Goal: Register for event/course

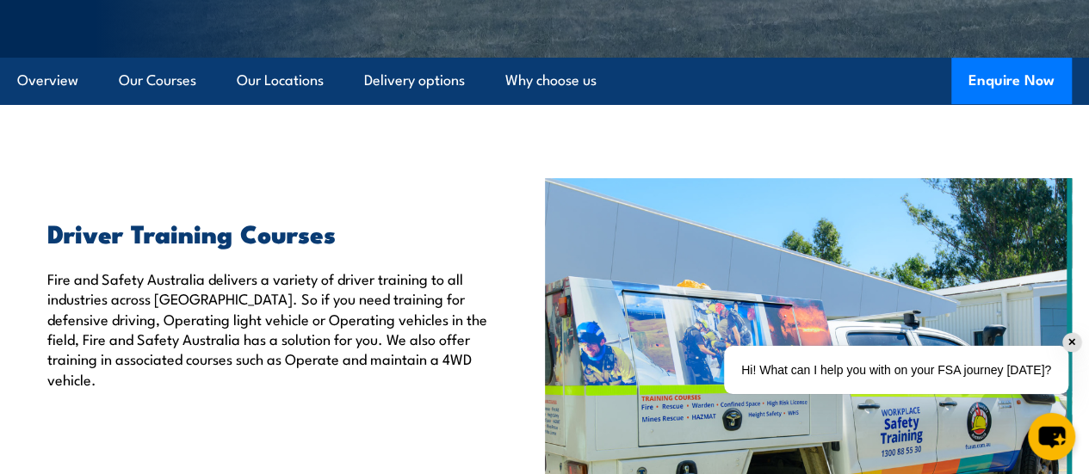
scroll to position [430, 0]
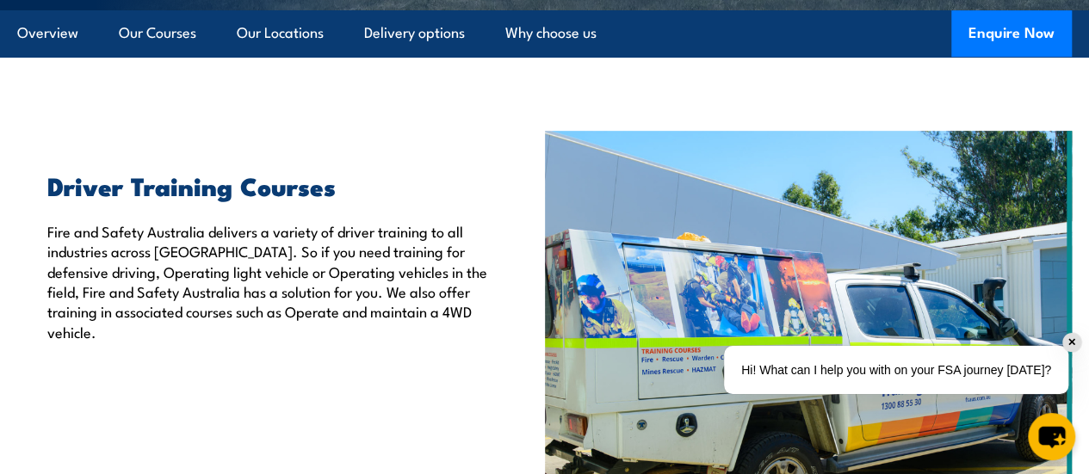
click at [1076, 342] on div "✕" at bounding box center [1071, 342] width 19 height 19
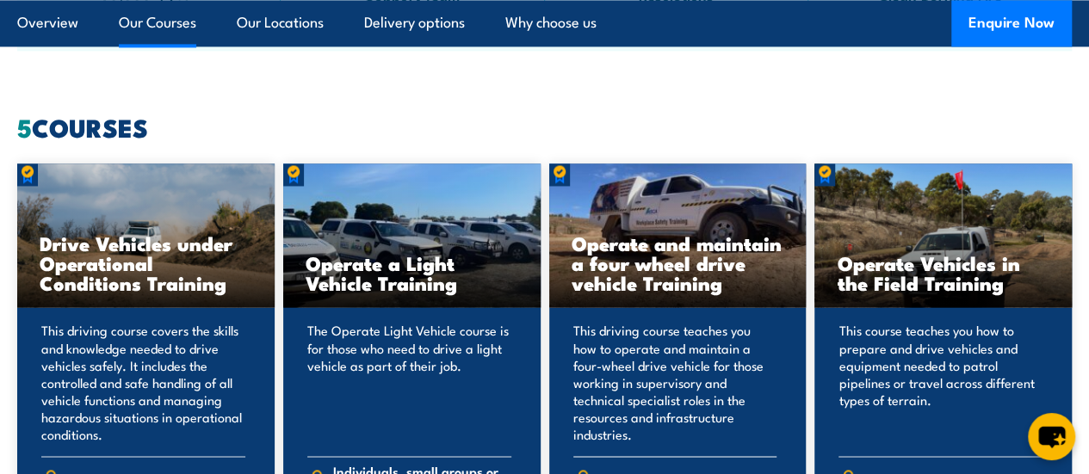
scroll to position [1549, 0]
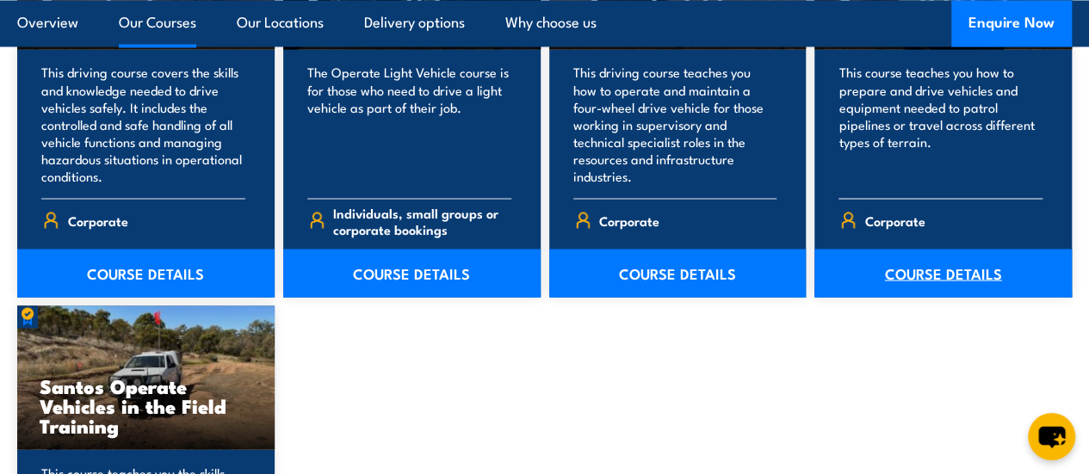
click at [907, 297] on link "COURSE DETAILS" at bounding box center [942, 273] width 257 height 48
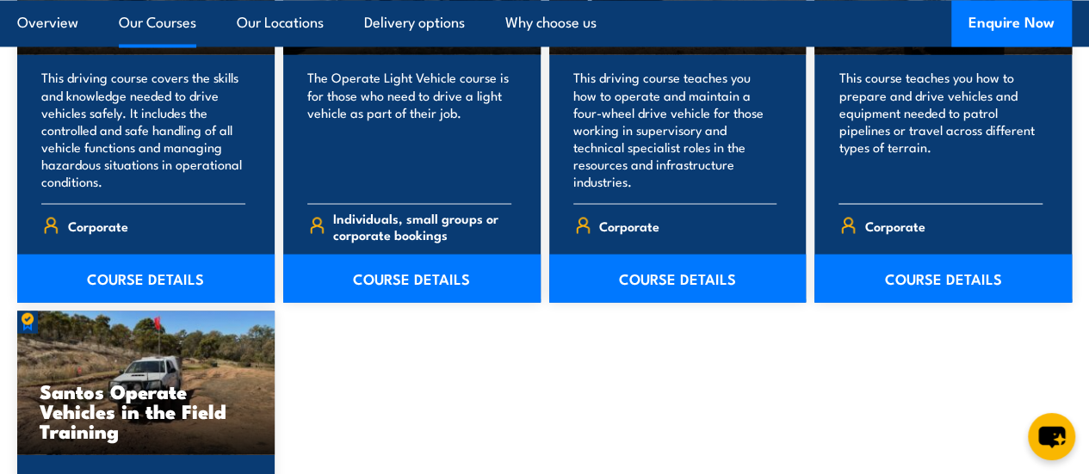
scroll to position [1549, 0]
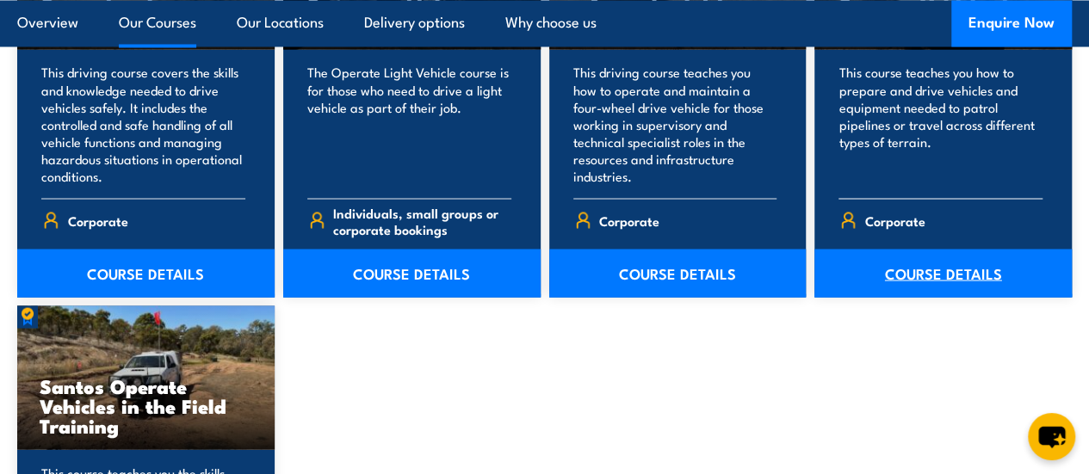
click at [925, 297] on link "COURSE DETAILS" at bounding box center [942, 273] width 257 height 48
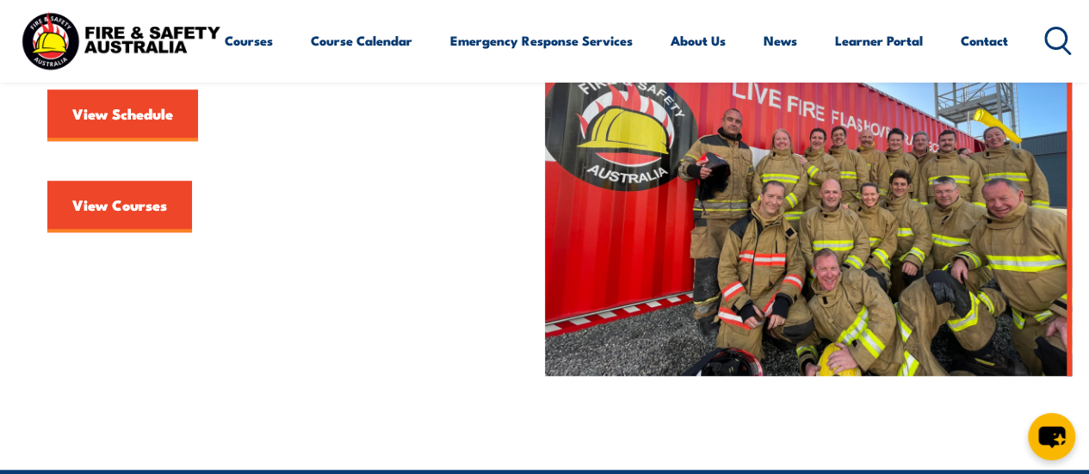
scroll to position [430, 0]
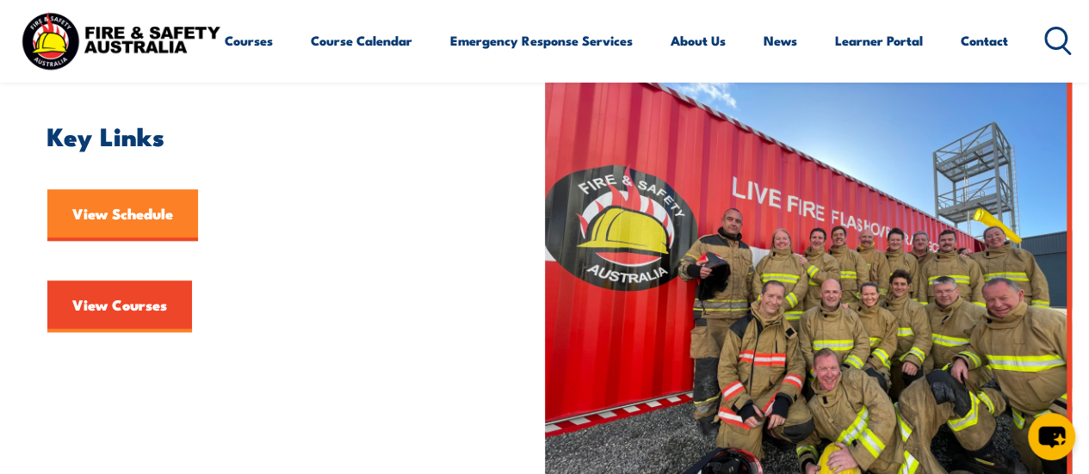
click at [117, 219] on link "View Schedule" at bounding box center [122, 215] width 151 height 52
